Goal: Task Accomplishment & Management: Manage account settings

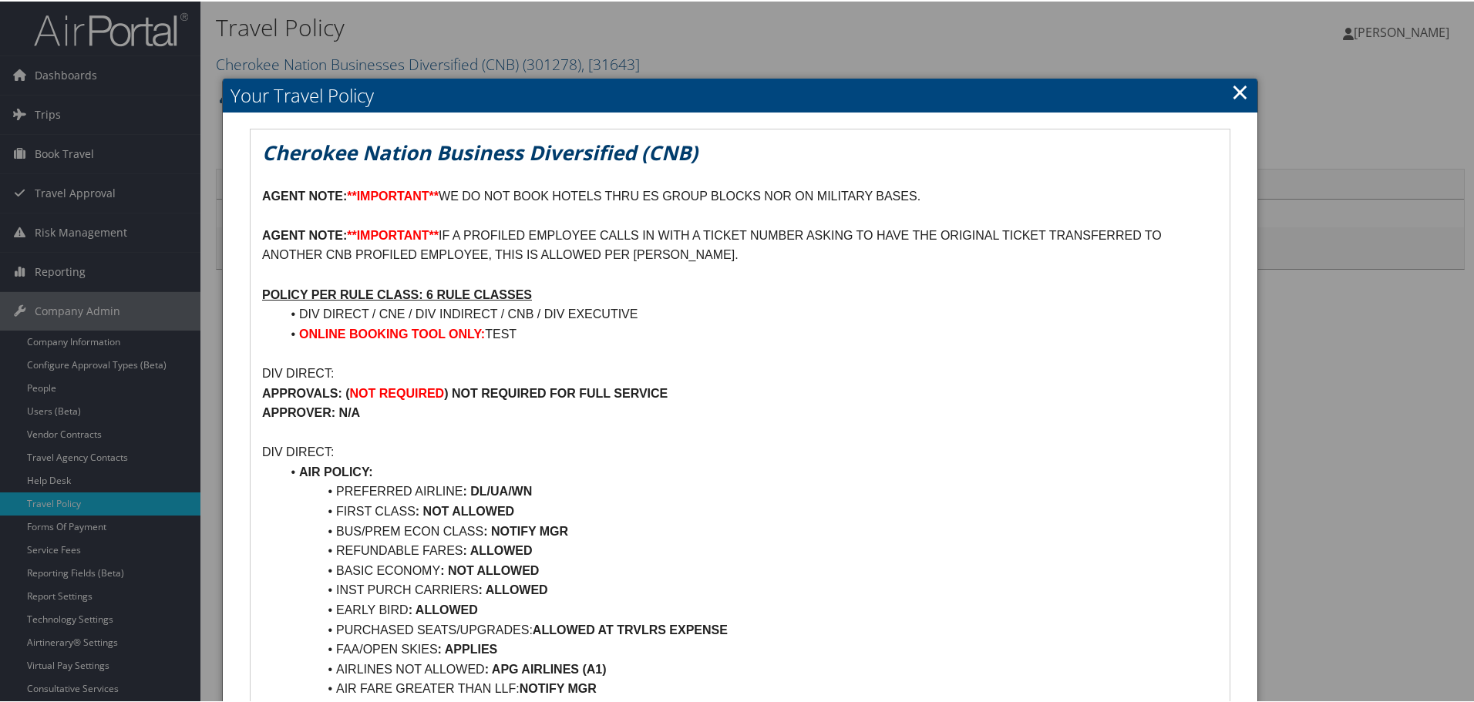
drag, startPoint x: 1235, startPoint y: 89, endPoint x: 258, endPoint y: 215, distance: 985.9
click at [1235, 89] on link "×" at bounding box center [1240, 90] width 18 height 31
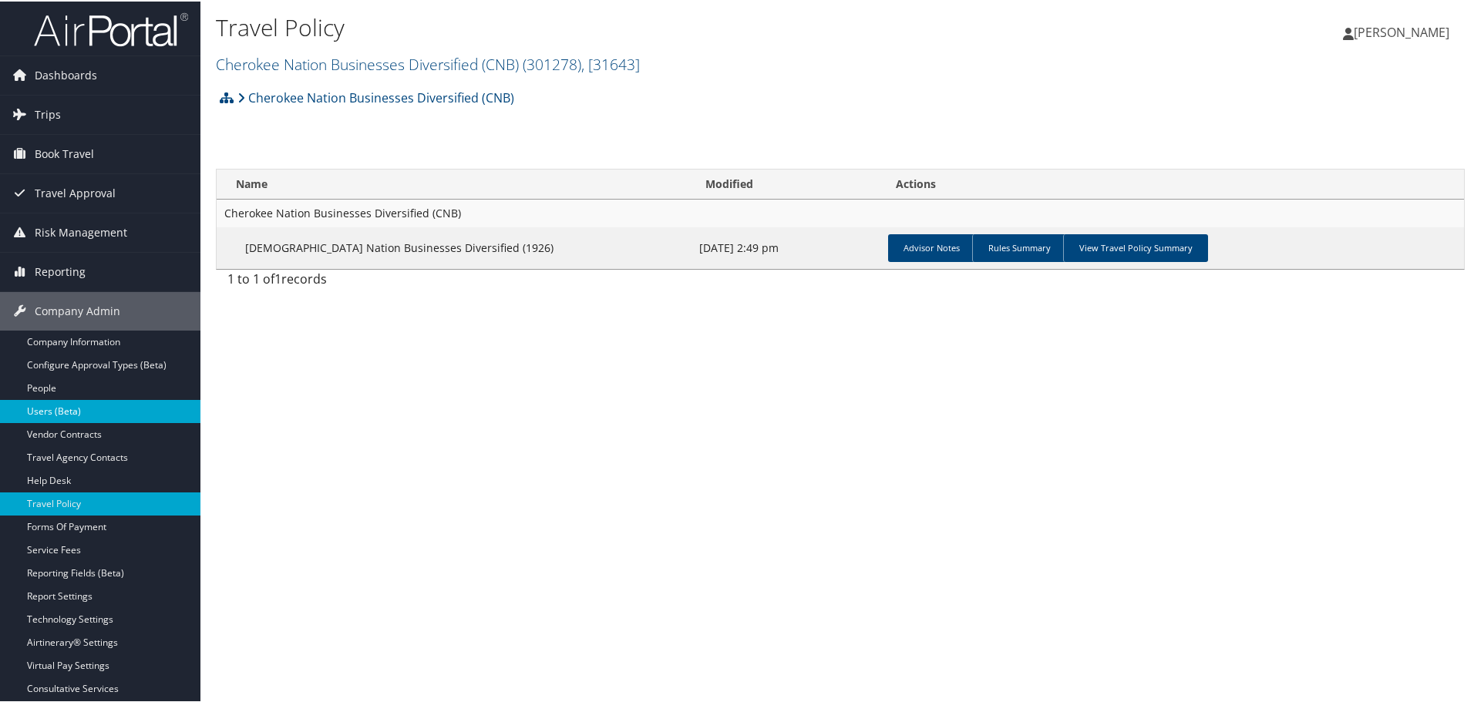
click at [59, 417] on link "Users (Beta)" at bounding box center [100, 410] width 200 height 23
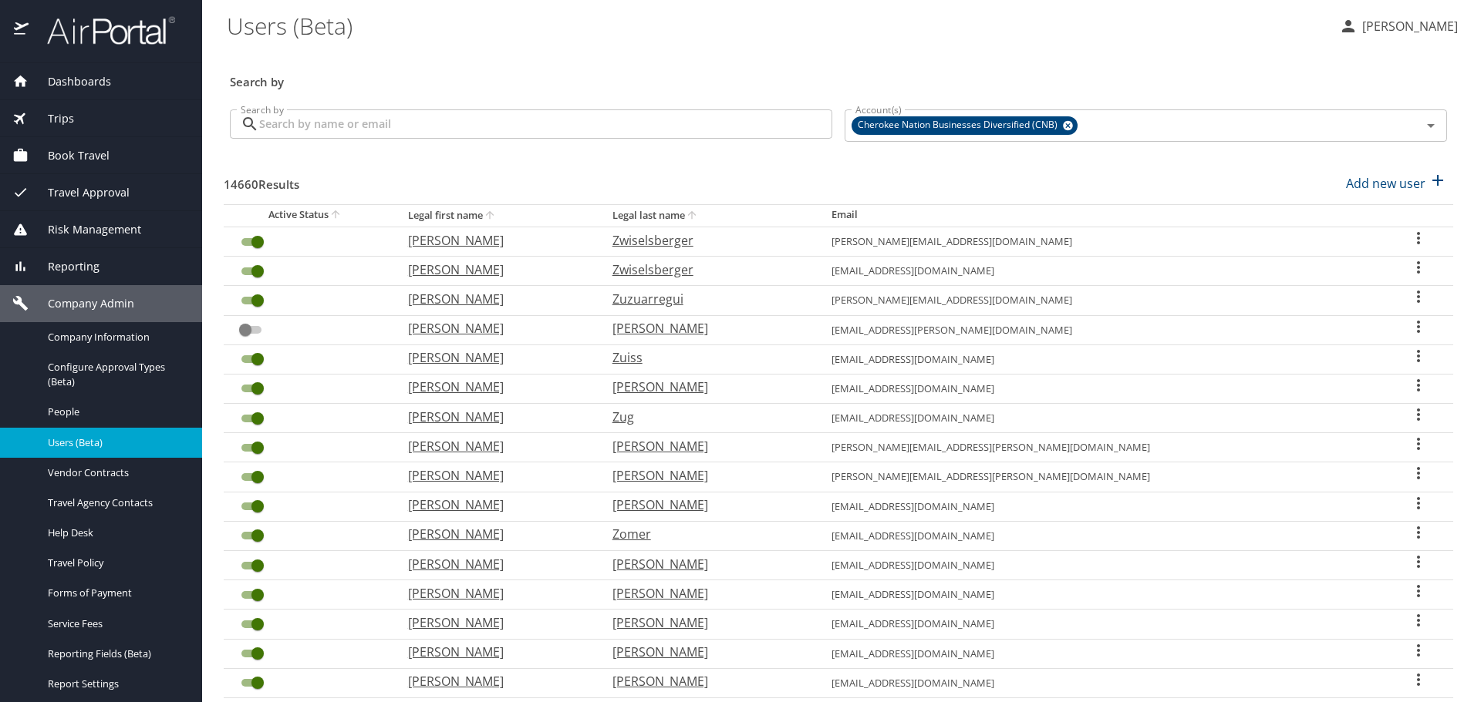
click at [351, 121] on input "Search by" at bounding box center [545, 123] width 573 height 29
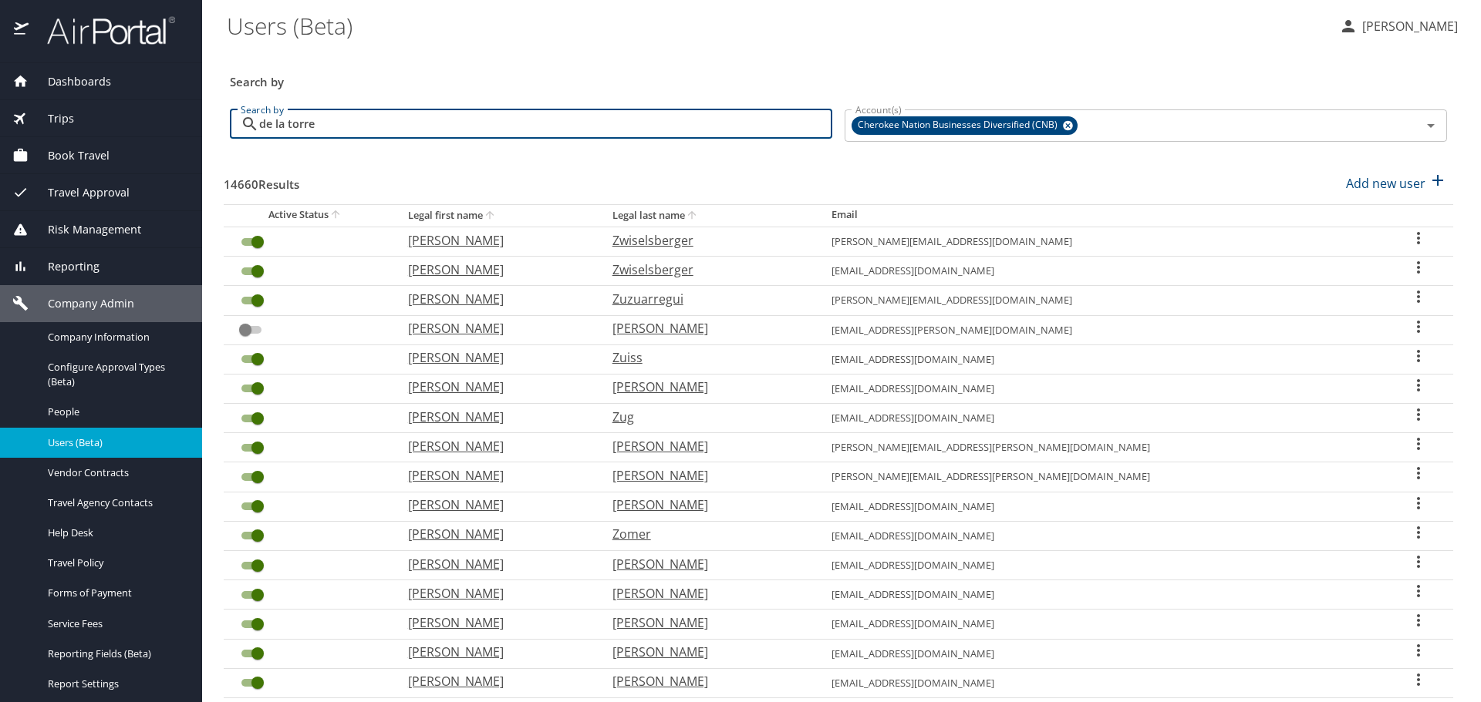
type input "de la torre"
checkbox input "true"
checkbox input "false"
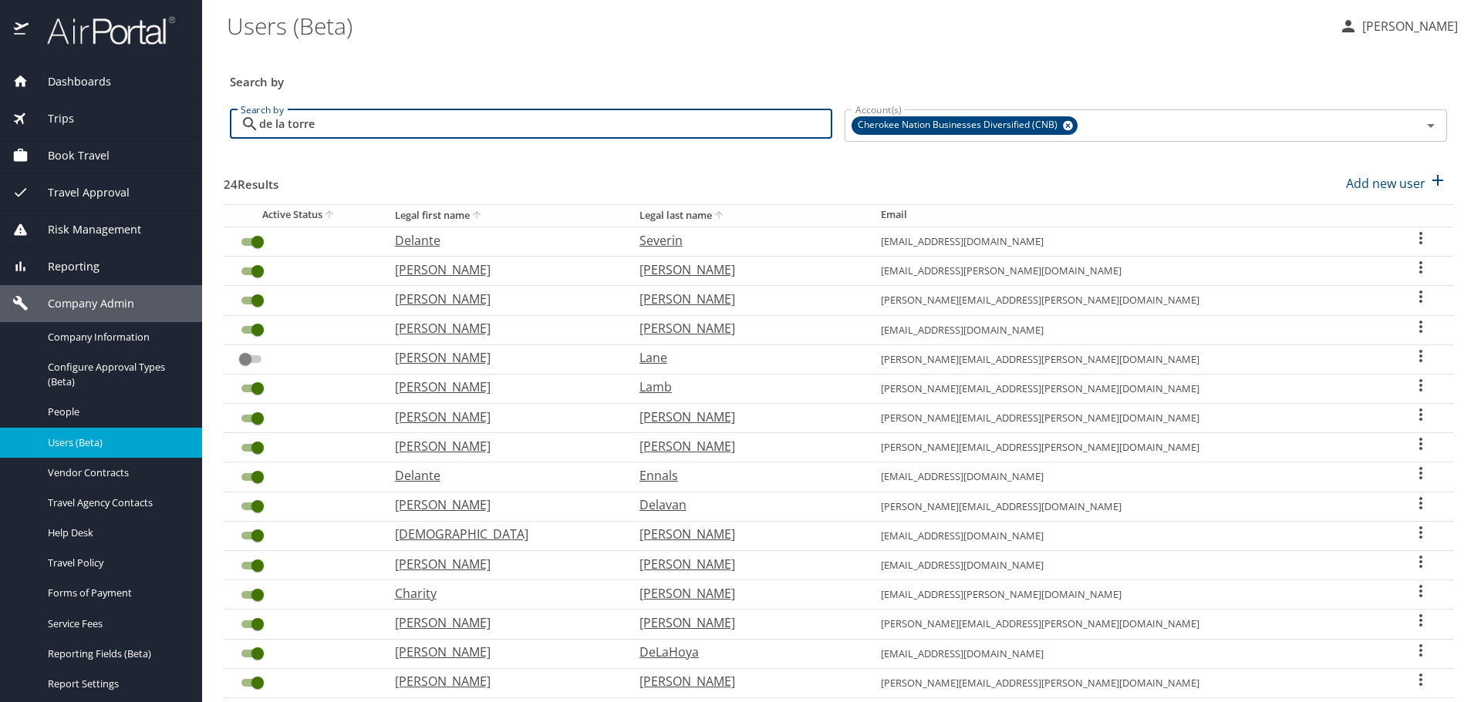
click at [357, 120] on input "de la torre" at bounding box center [545, 123] width 573 height 29
click at [287, 124] on input "de la torre" at bounding box center [545, 123] width 573 height 29
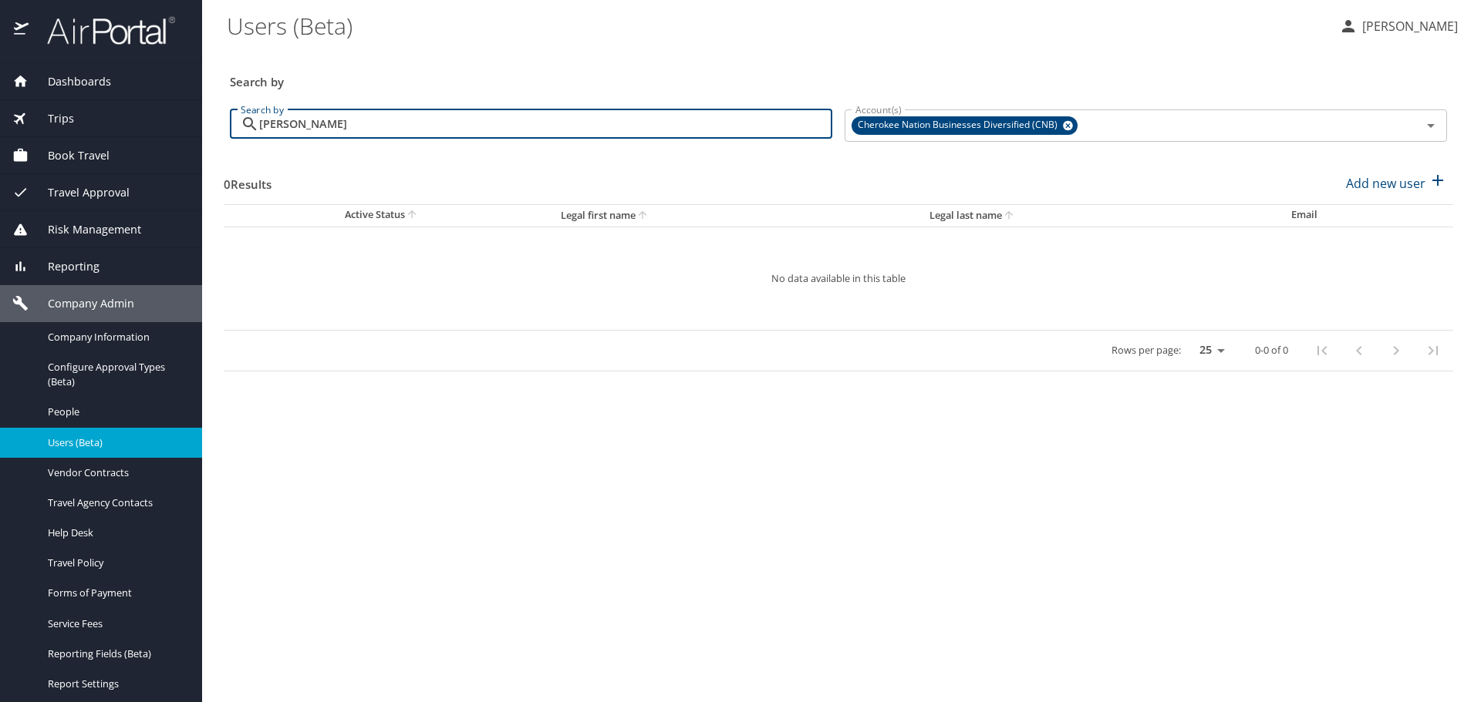
drag, startPoint x: 364, startPoint y: 122, endPoint x: 217, endPoint y: 115, distance: 146.7
click at [217, 115] on main "Users (Beta) Maggie Donnelly Search by Search by delatorre Search by Account(s)…" at bounding box center [841, 351] width 1278 height 702
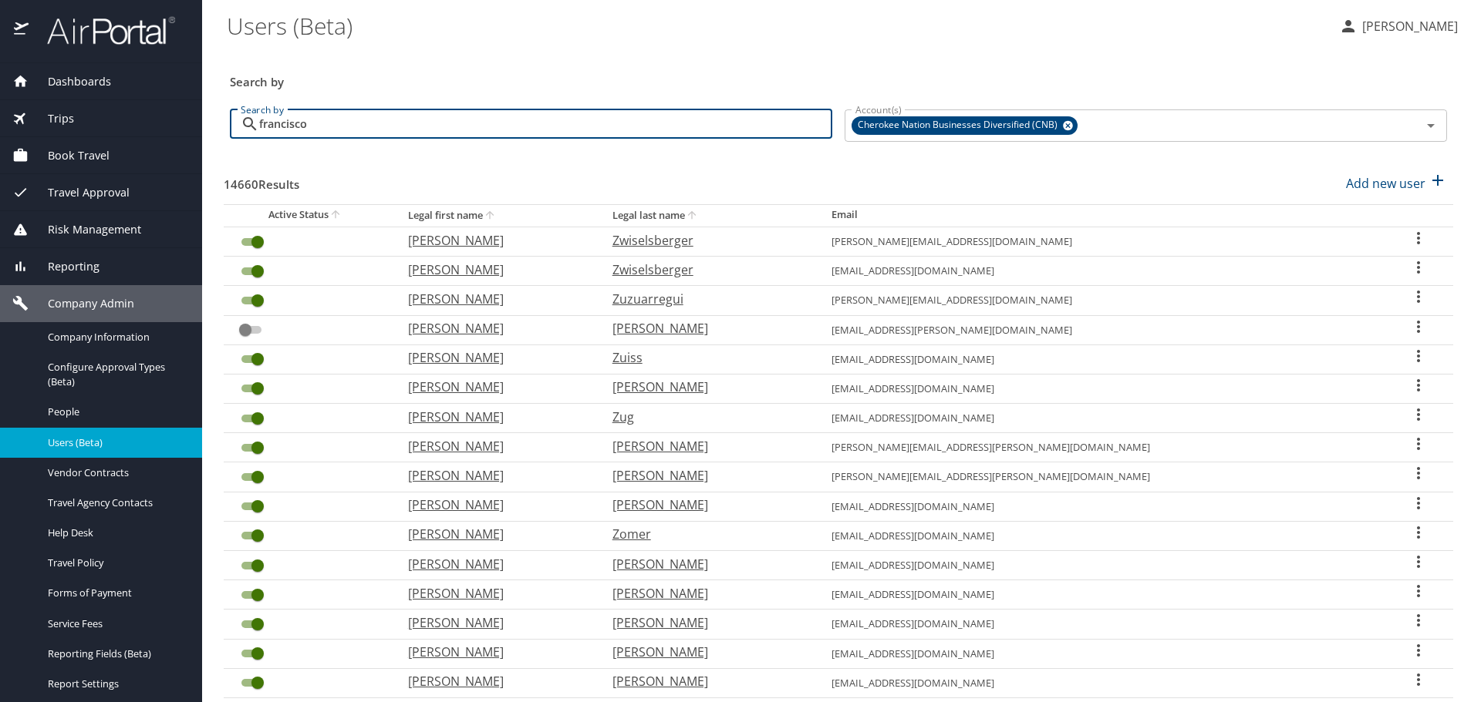
type input "francisco"
checkbox input "true"
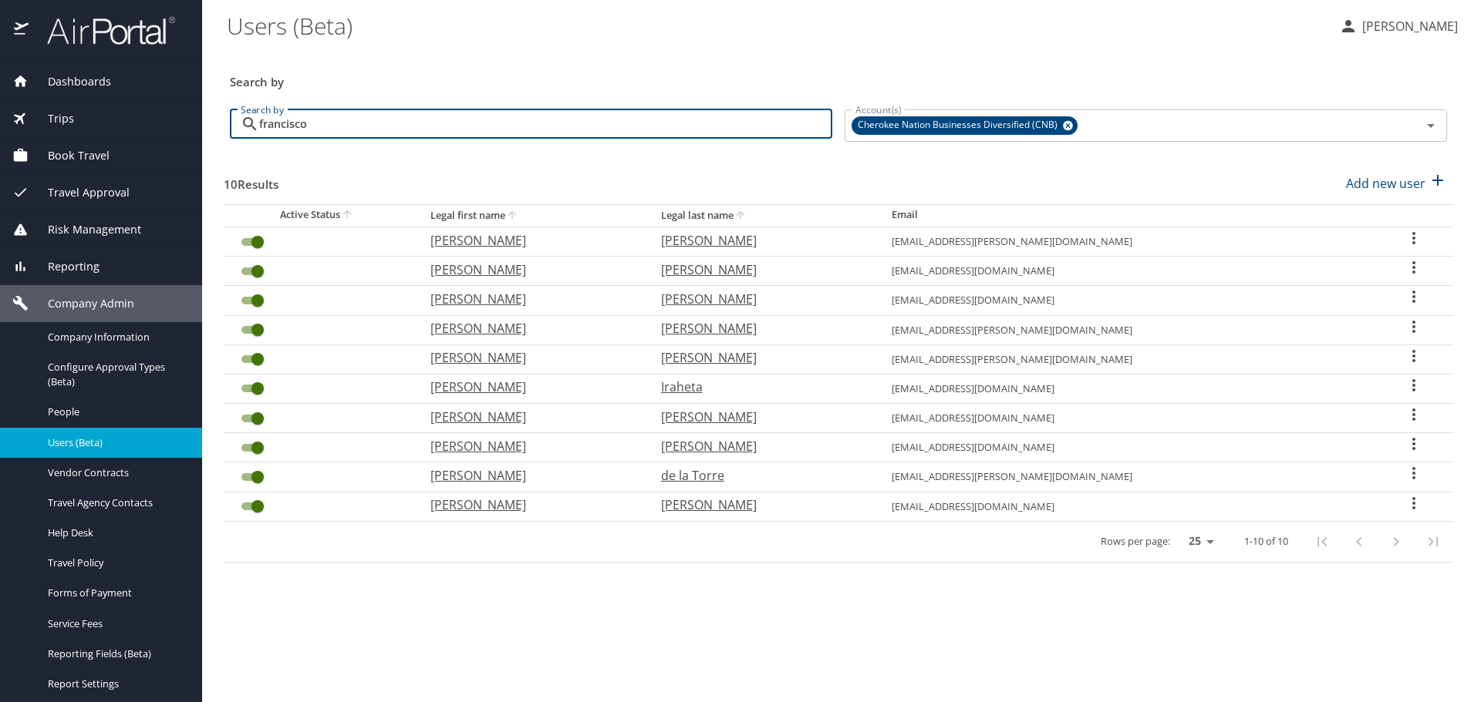
click at [1406, 472] on icon "User Search Table" at bounding box center [1413, 473] width 19 height 19
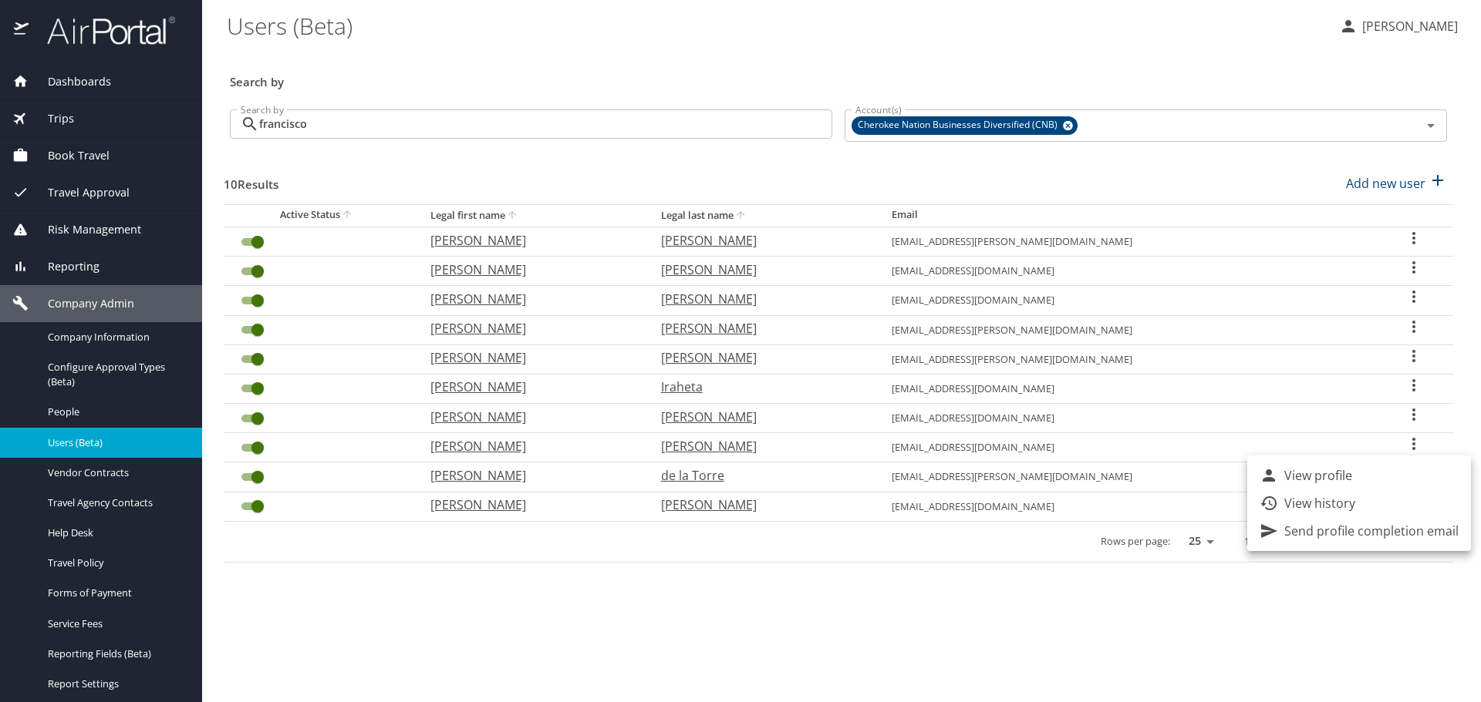
click at [1338, 475] on p "View profile" at bounding box center [1318, 476] width 68 height 19
select select "US"
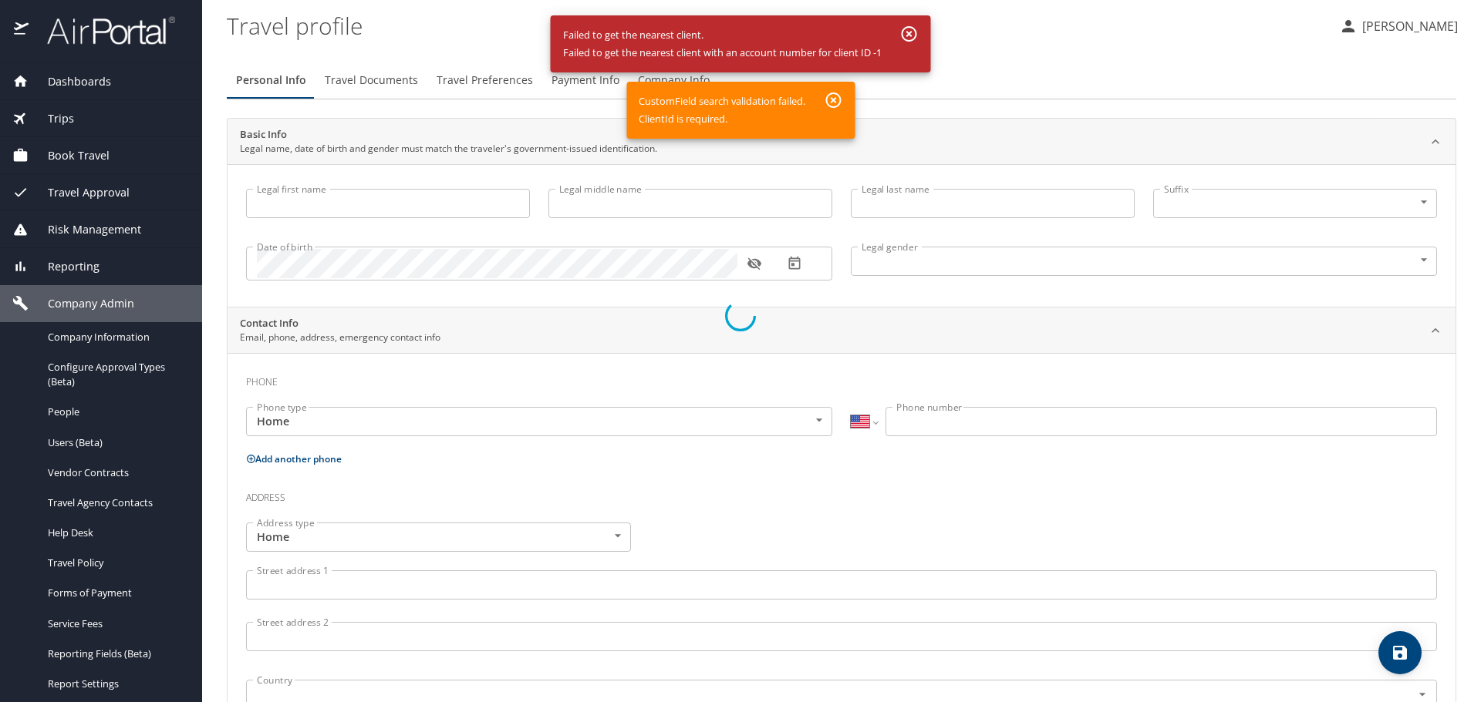
click at [831, 99] on div at bounding box center [740, 316] width 1481 height 773
click at [919, 30] on div at bounding box center [740, 316] width 1481 height 773
click at [906, 29] on div at bounding box center [740, 316] width 1481 height 773
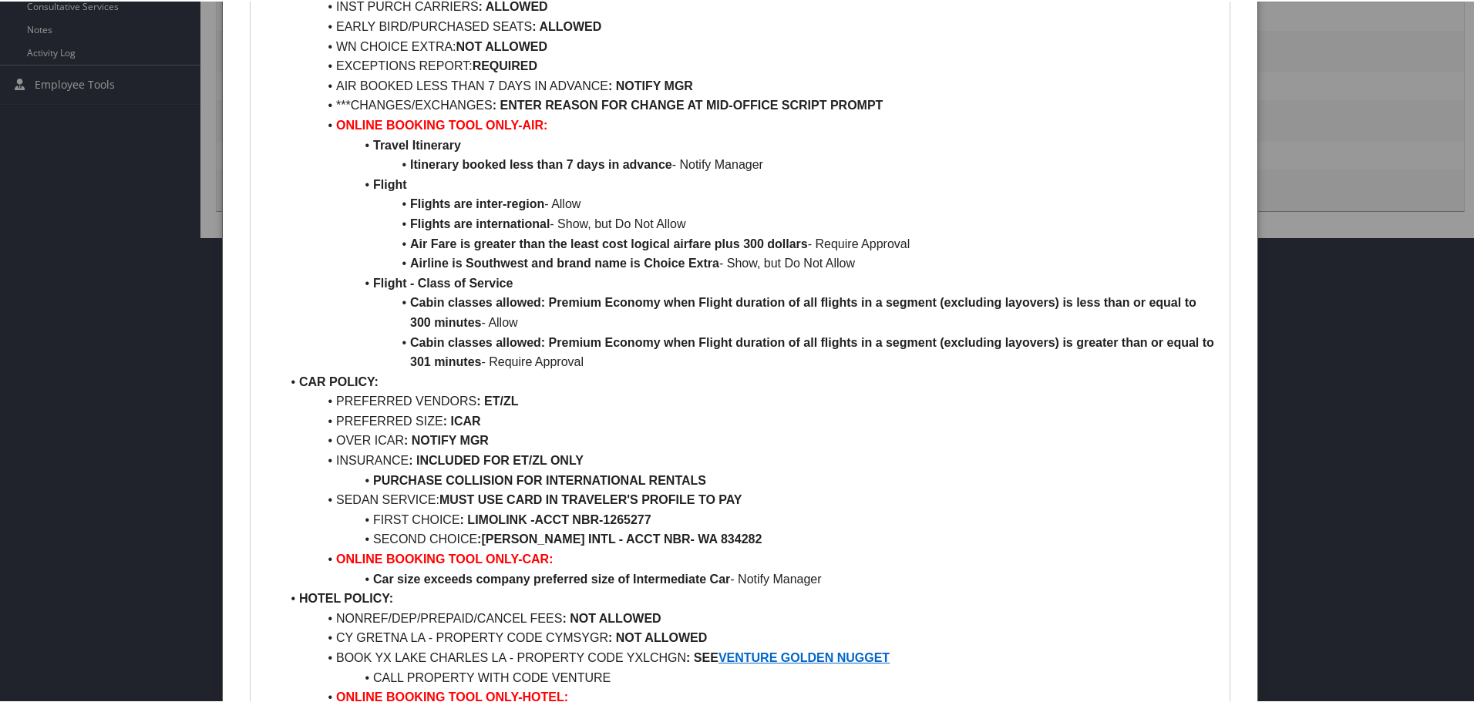
scroll to position [694, 0]
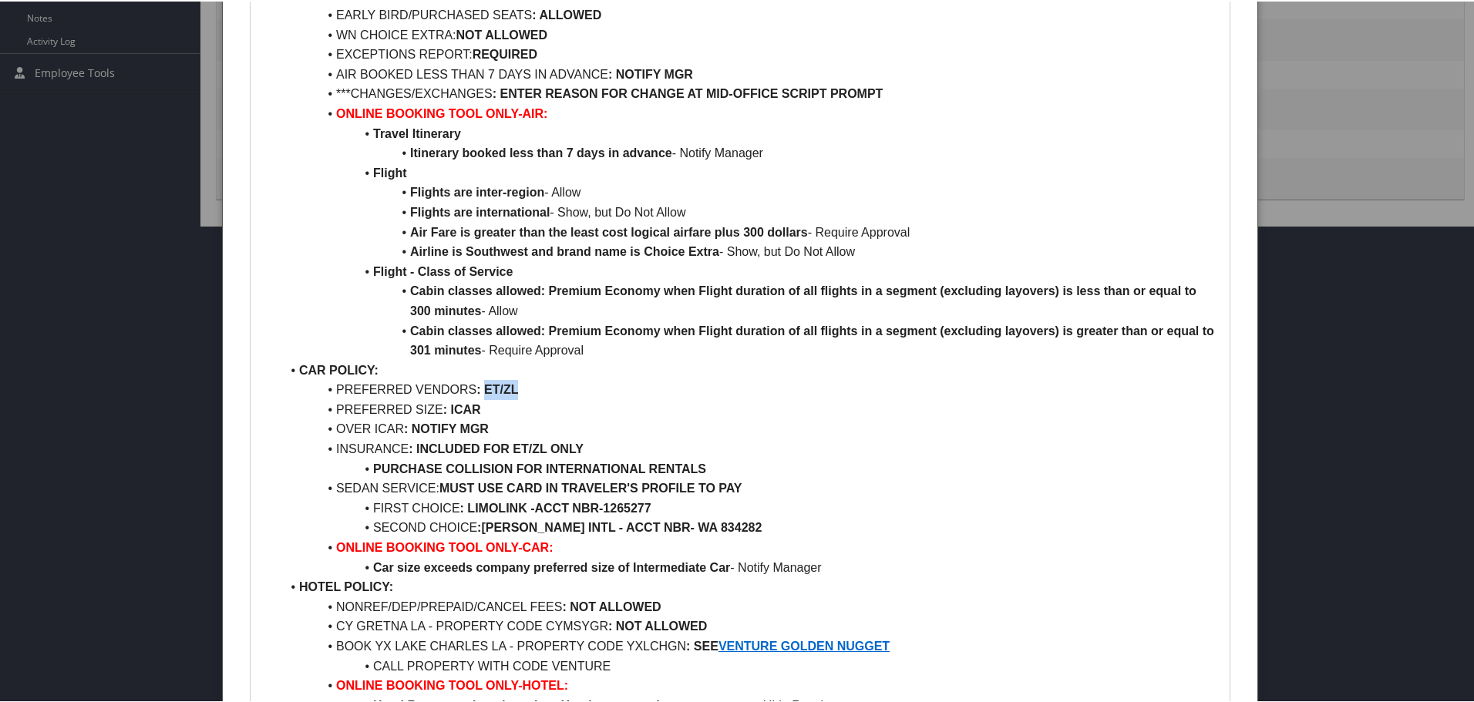
drag, startPoint x: 482, startPoint y: 388, endPoint x: 527, endPoint y: 383, distance: 45.7
click at [527, 383] on li "PREFERRED VENDORS : ET/ZL" at bounding box center [750, 389] width 938 height 20
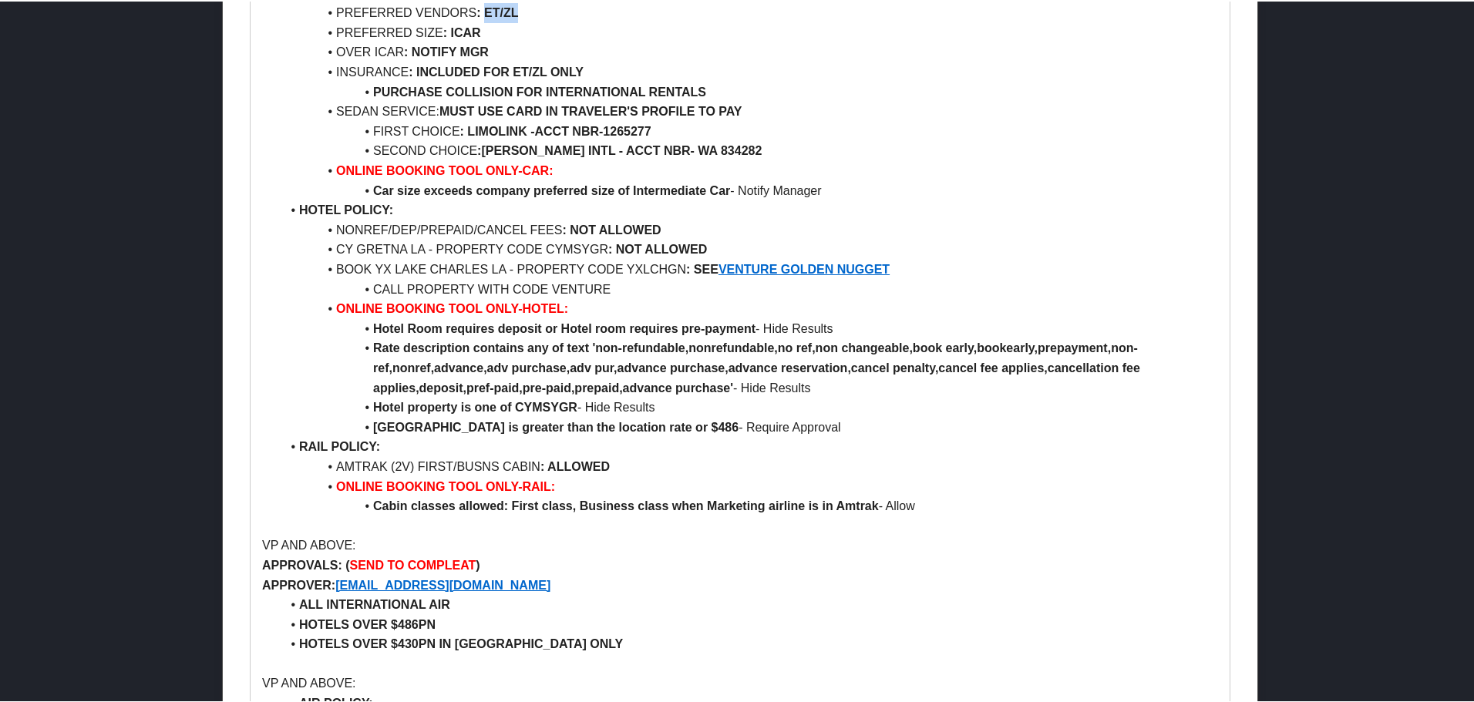
scroll to position [1080, 0]
